Goal: Task Accomplishment & Management: Complete application form

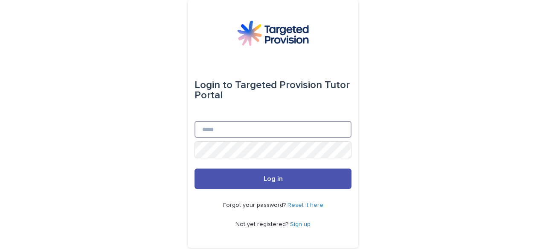
click at [199, 130] on input "Email" at bounding box center [272, 129] width 157 height 17
type input "**********"
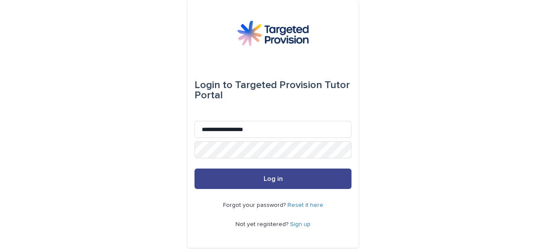
click at [258, 181] on button "Log in" at bounding box center [272, 179] width 157 height 20
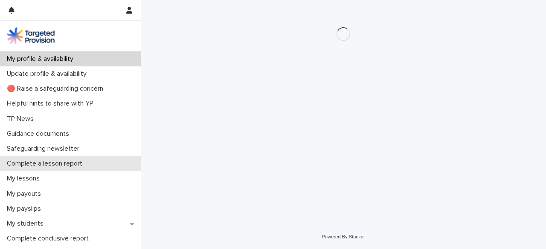
click at [90, 163] on div "Complete a lesson report" at bounding box center [70, 163] width 141 height 15
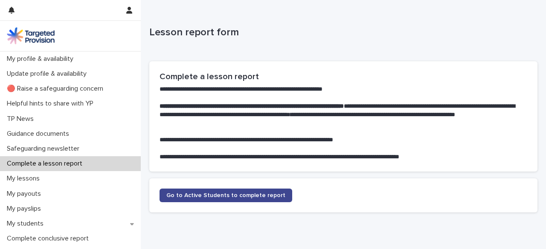
click at [185, 196] on span "Go to Active Students to complete report" at bounding box center [225, 196] width 119 height 6
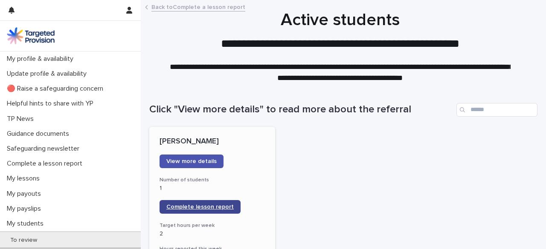
click at [194, 208] on span "Complete lesson report" at bounding box center [199, 207] width 67 height 6
